Goal: Navigation & Orientation: Find specific page/section

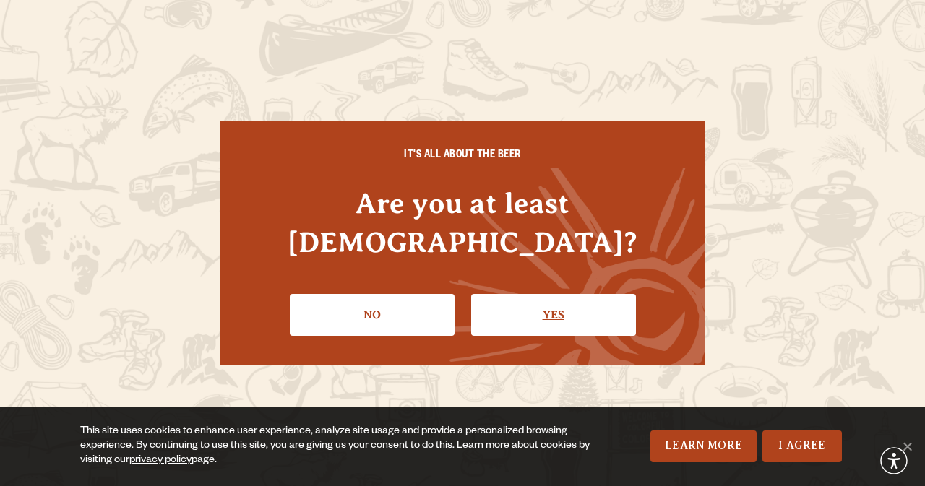
click at [511, 296] on link "Yes" at bounding box center [553, 315] width 165 height 42
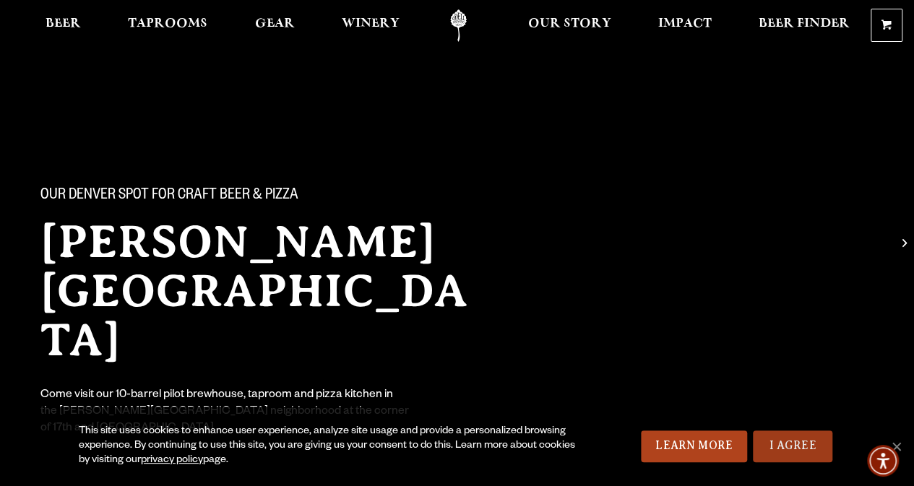
click at [796, 447] on link "I Agree" at bounding box center [792, 447] width 79 height 32
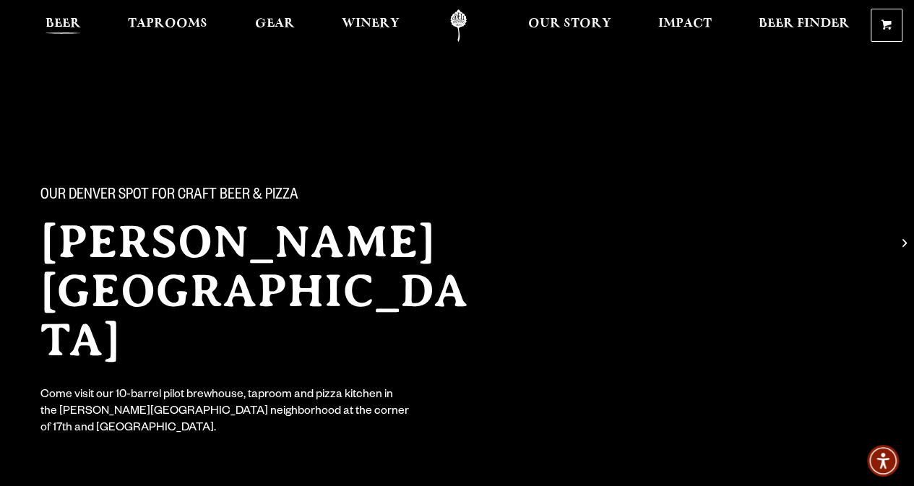
click at [68, 30] on span "Beer" at bounding box center [63, 24] width 35 height 12
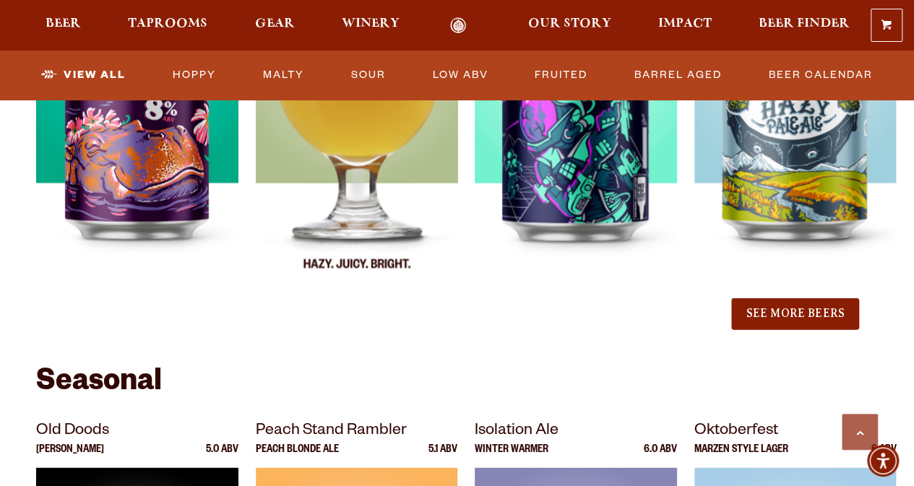
scroll to position [1590, 0]
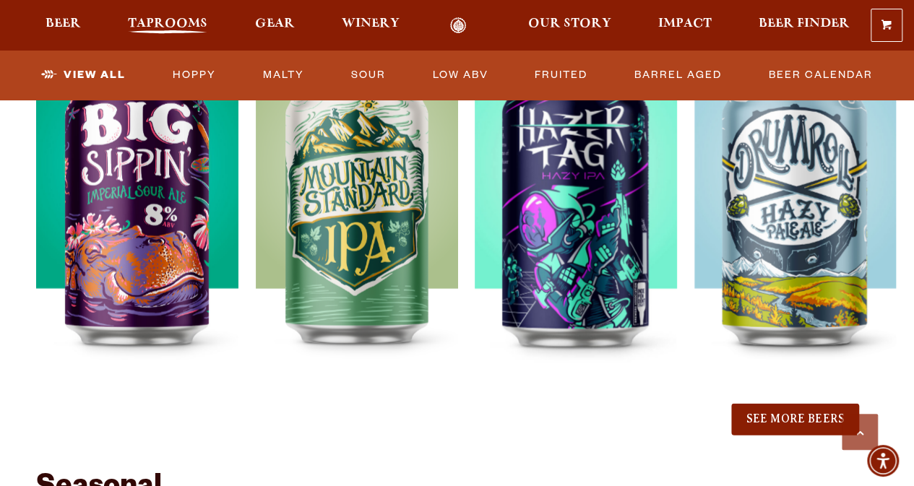
click at [171, 29] on span "Taprooms" at bounding box center [167, 24] width 79 height 12
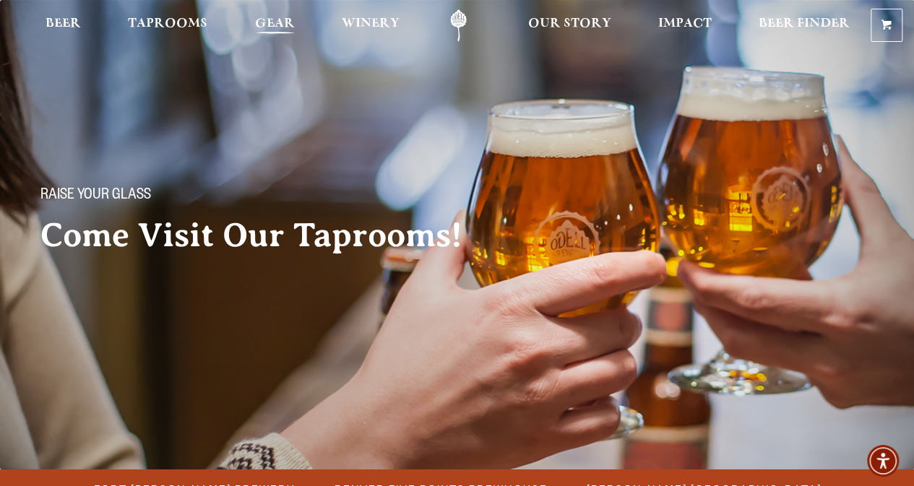
click at [271, 25] on span "Gear" at bounding box center [275, 24] width 40 height 12
click at [75, 25] on span "Beer" at bounding box center [63, 24] width 35 height 12
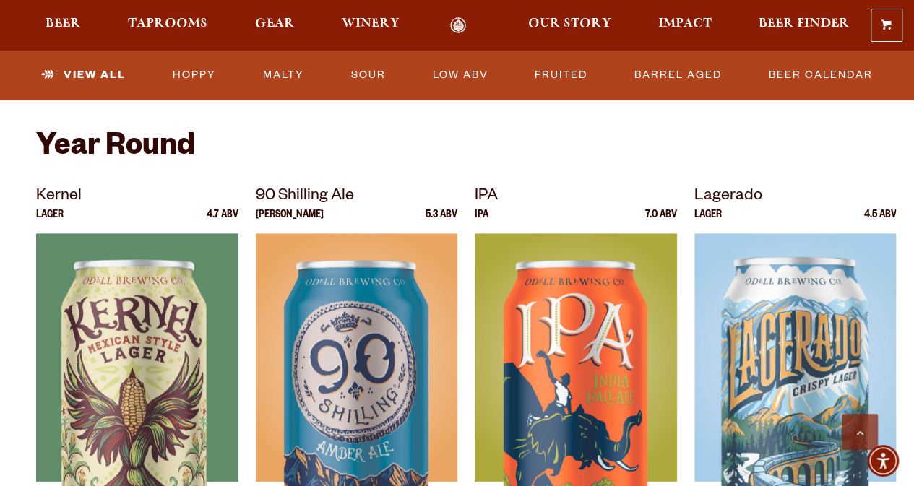
scroll to position [578, 0]
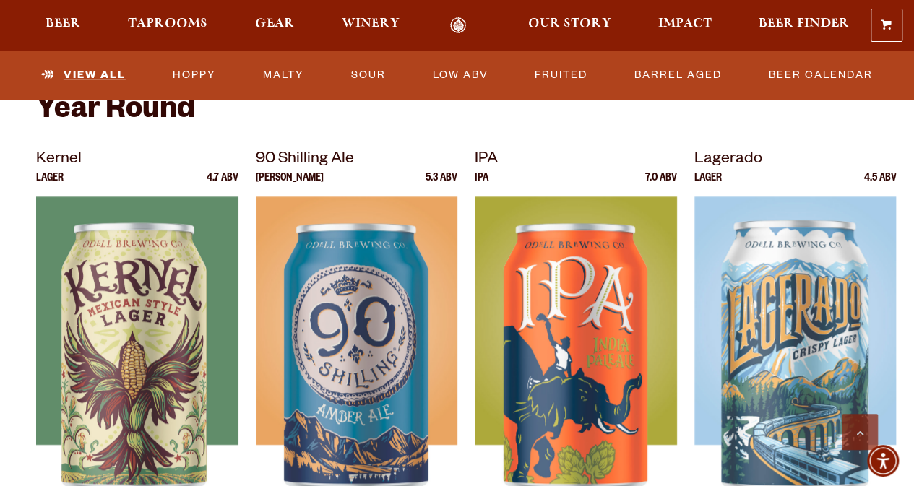
click at [101, 73] on link "View All" at bounding box center [83, 75] width 96 height 33
